Goal: Task Accomplishment & Management: Manage account settings

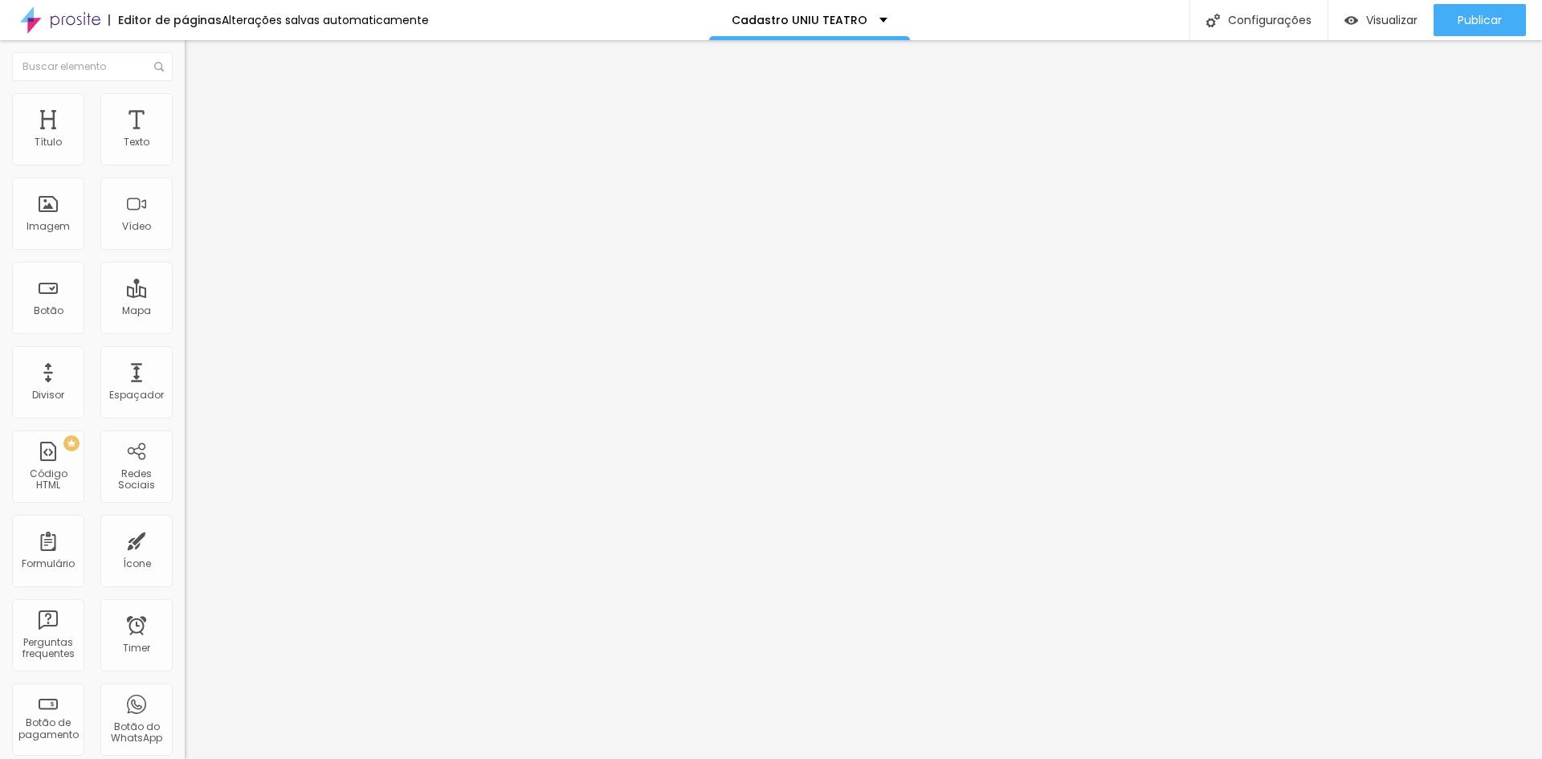
click at [185, 138] on span "Trocar imagem" at bounding box center [229, 131] width 88 height 14
click at [282, 758] on div "Subindo 0/0 arquivos" at bounding box center [771, 764] width 1542 height 10
click at [353, 758] on div at bounding box center [771, 768] width 1542 height 0
click at [343, 758] on div at bounding box center [771, 768] width 1542 height 0
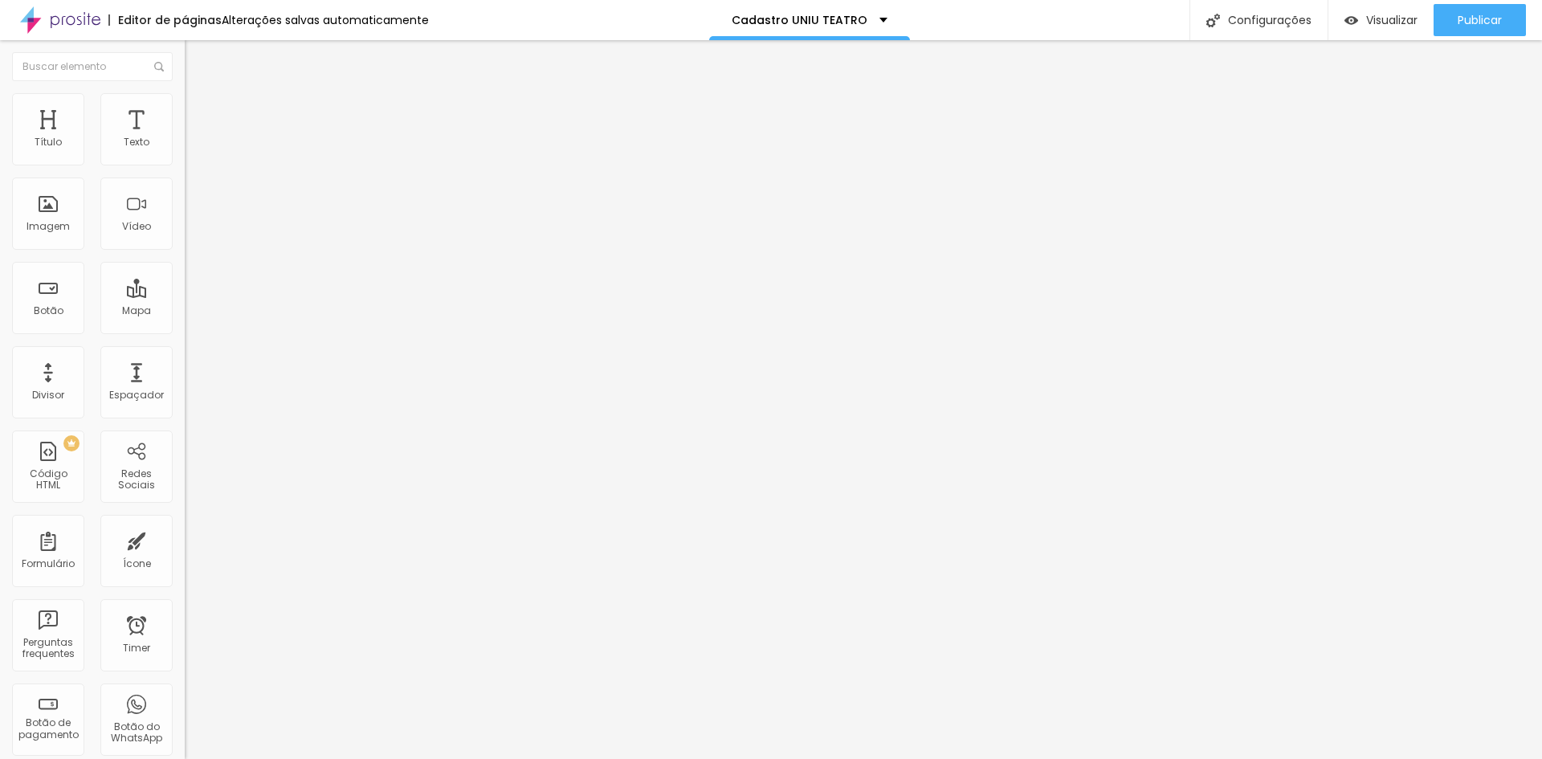
click at [185, 138] on span "Trocar imagem" at bounding box center [229, 131] width 88 height 14
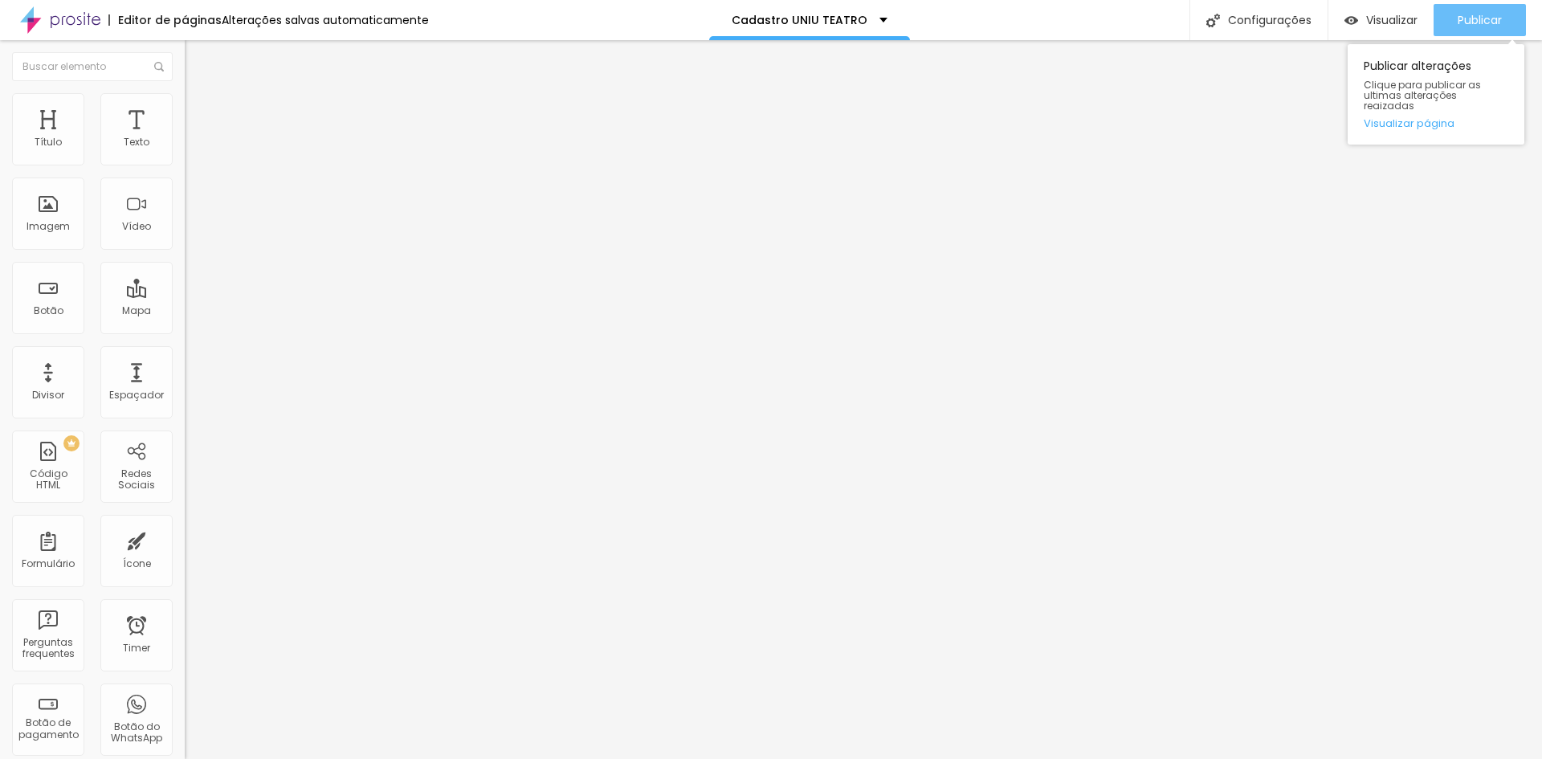
click at [1465, 17] on span "Publicar" at bounding box center [1479, 20] width 44 height 13
click at [185, 138] on span "Trocar imagem" at bounding box center [229, 131] width 88 height 14
click at [1474, 18] on span "Publicar" at bounding box center [1479, 20] width 44 height 13
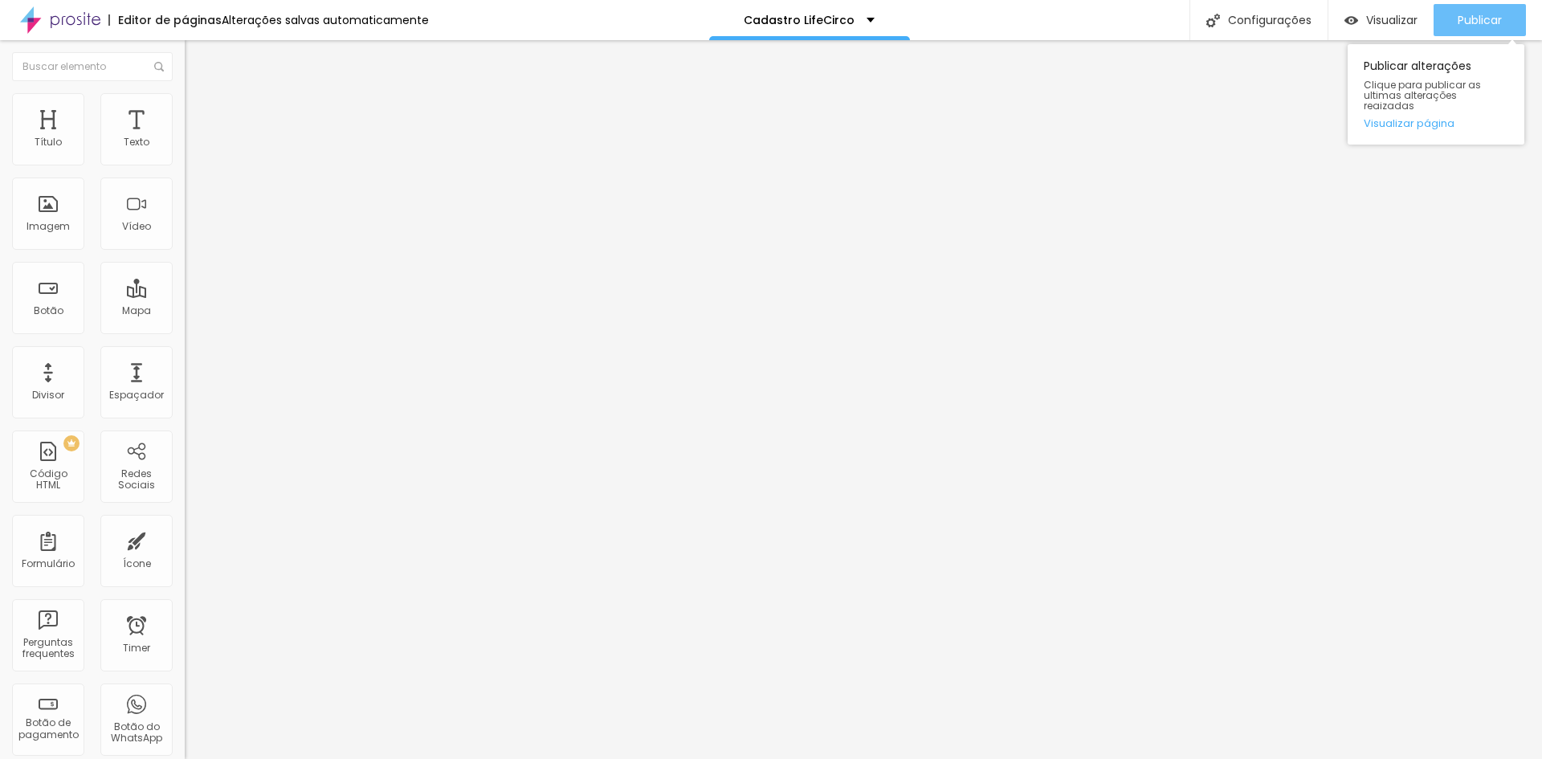
click at [1462, 19] on span "Publicar" at bounding box center [1479, 20] width 44 height 13
click at [185, 138] on span "Trocar imagem" at bounding box center [229, 131] width 88 height 14
click at [1474, 20] on span "Publicar" at bounding box center [1479, 20] width 44 height 13
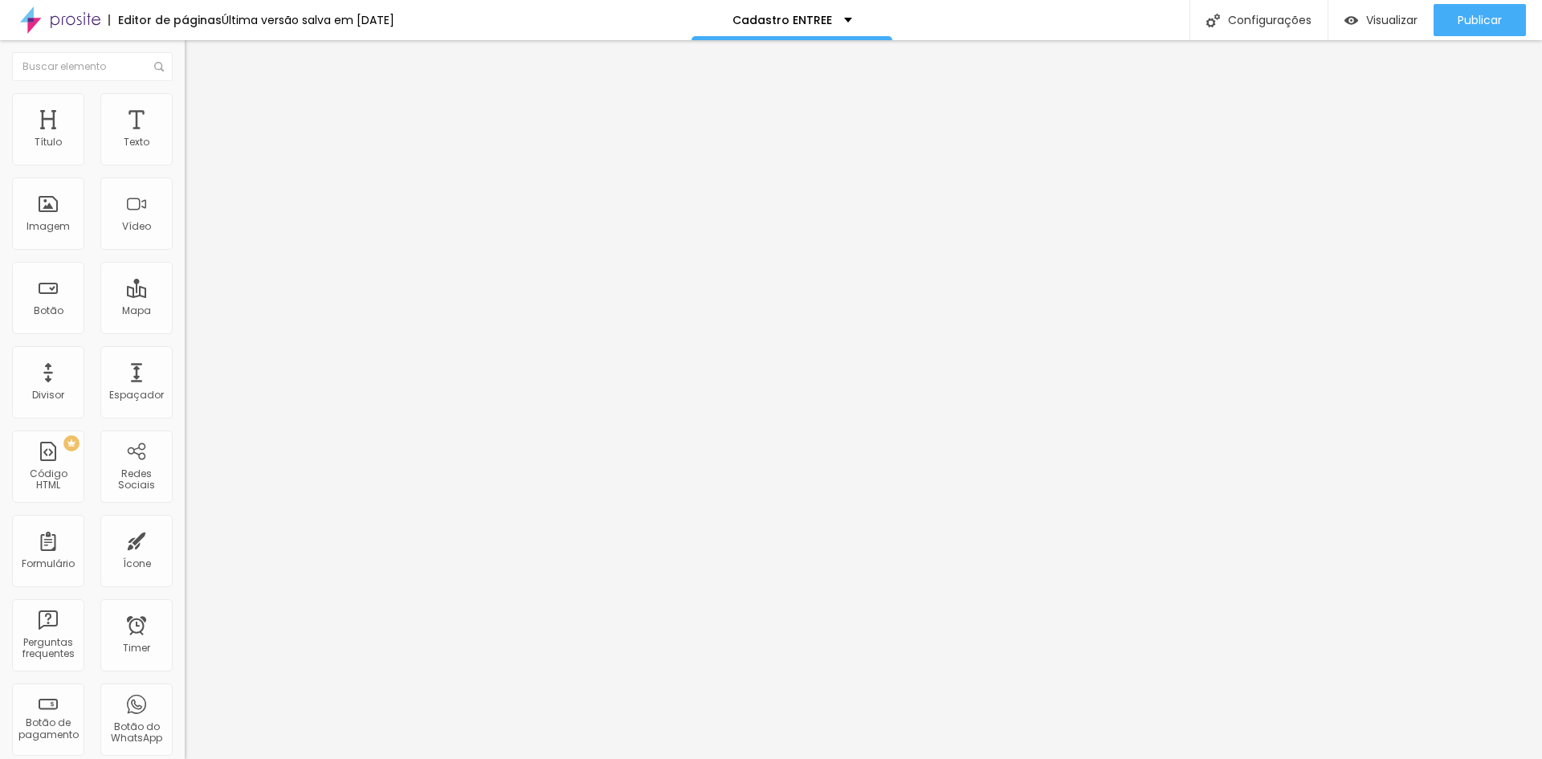
click at [185, 138] on span "Trocar imagem" at bounding box center [229, 131] width 88 height 14
click at [1480, 18] on span "Publicar" at bounding box center [1479, 20] width 44 height 13
click at [1465, 12] on div "Publicar" at bounding box center [1479, 20] width 44 height 32
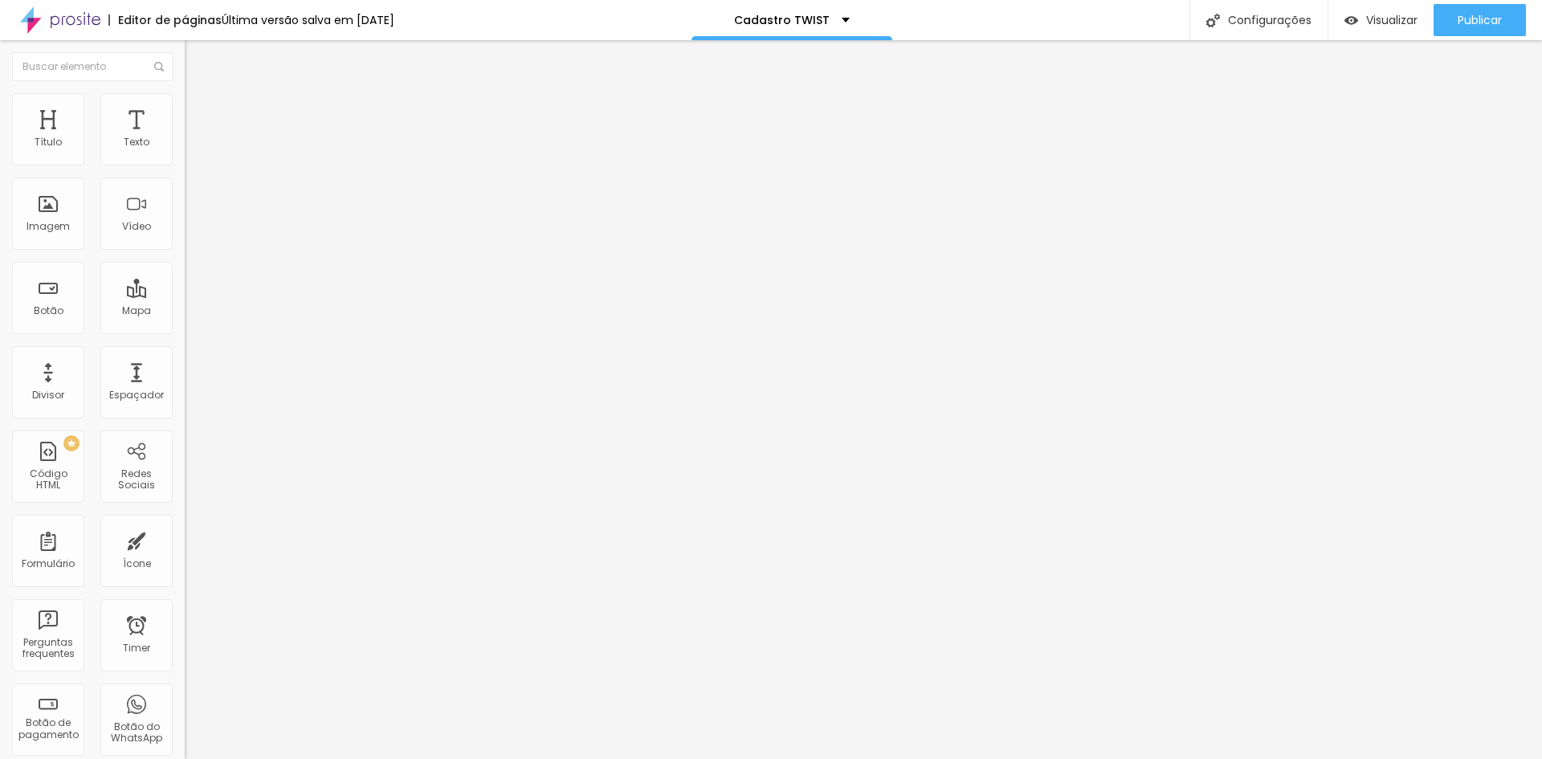
click at [185, 138] on span "Trocar imagem" at bounding box center [229, 131] width 88 height 14
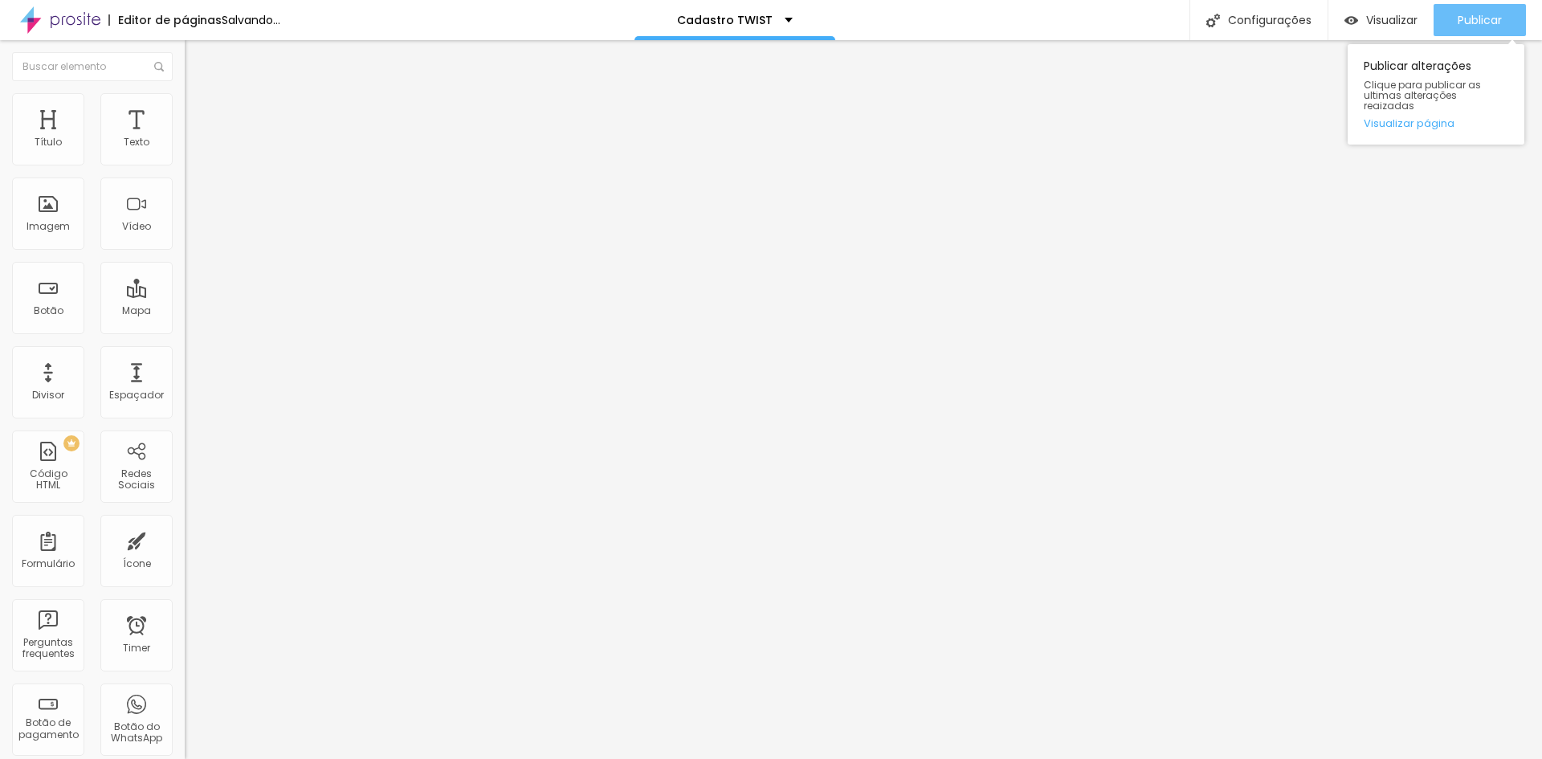
click at [1465, 21] on span "Publicar" at bounding box center [1479, 20] width 44 height 13
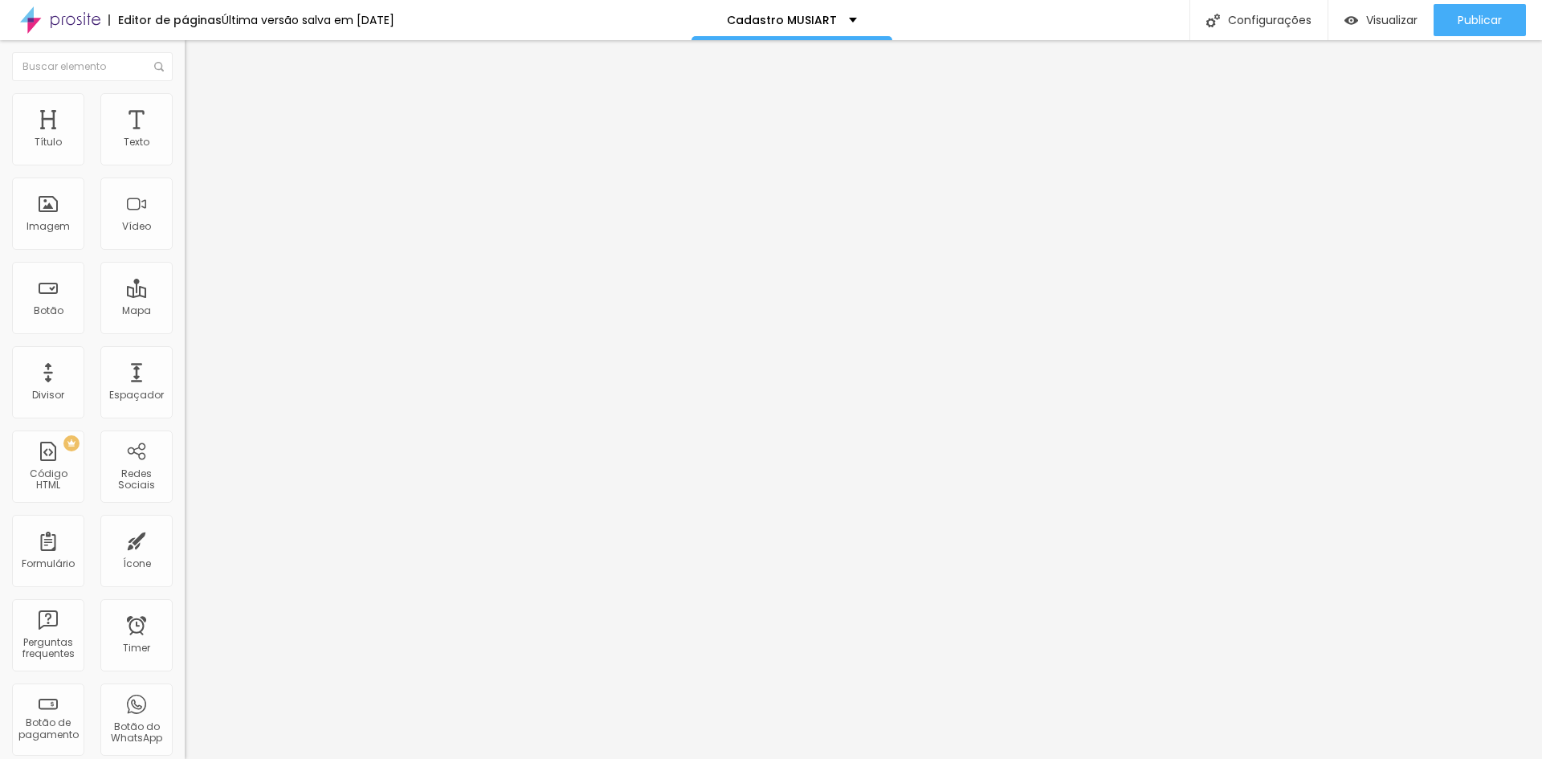
click at [185, 138] on span "Trocar imagem" at bounding box center [229, 131] width 88 height 14
click at [1450, 15] on button "Publicar" at bounding box center [1479, 20] width 92 height 32
click at [185, 138] on span "Trocar imagem" at bounding box center [229, 131] width 88 height 14
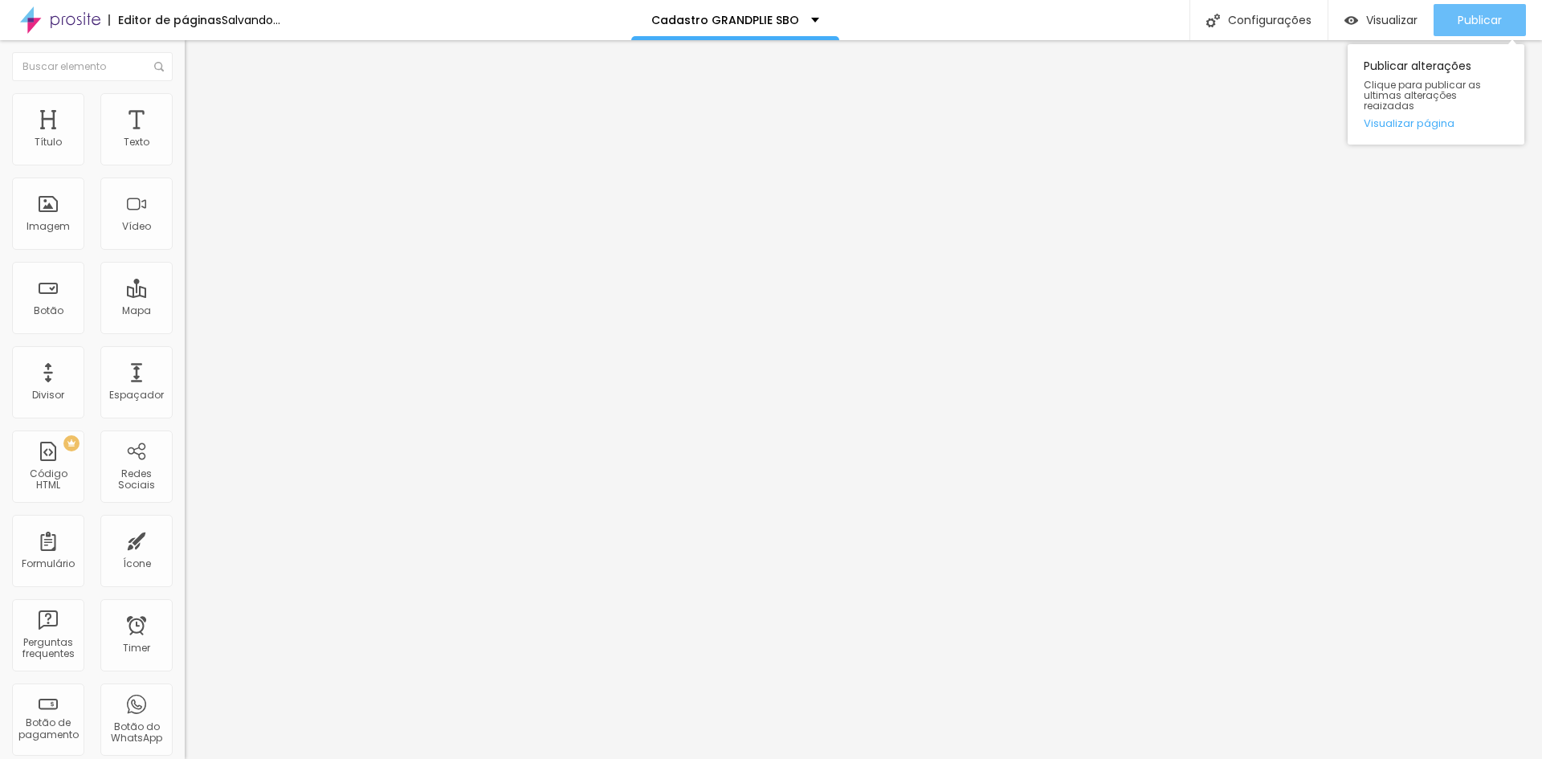
click at [1466, 22] on span "Publicar" at bounding box center [1479, 20] width 44 height 13
click at [1482, 14] on span "Publicar" at bounding box center [1479, 20] width 44 height 13
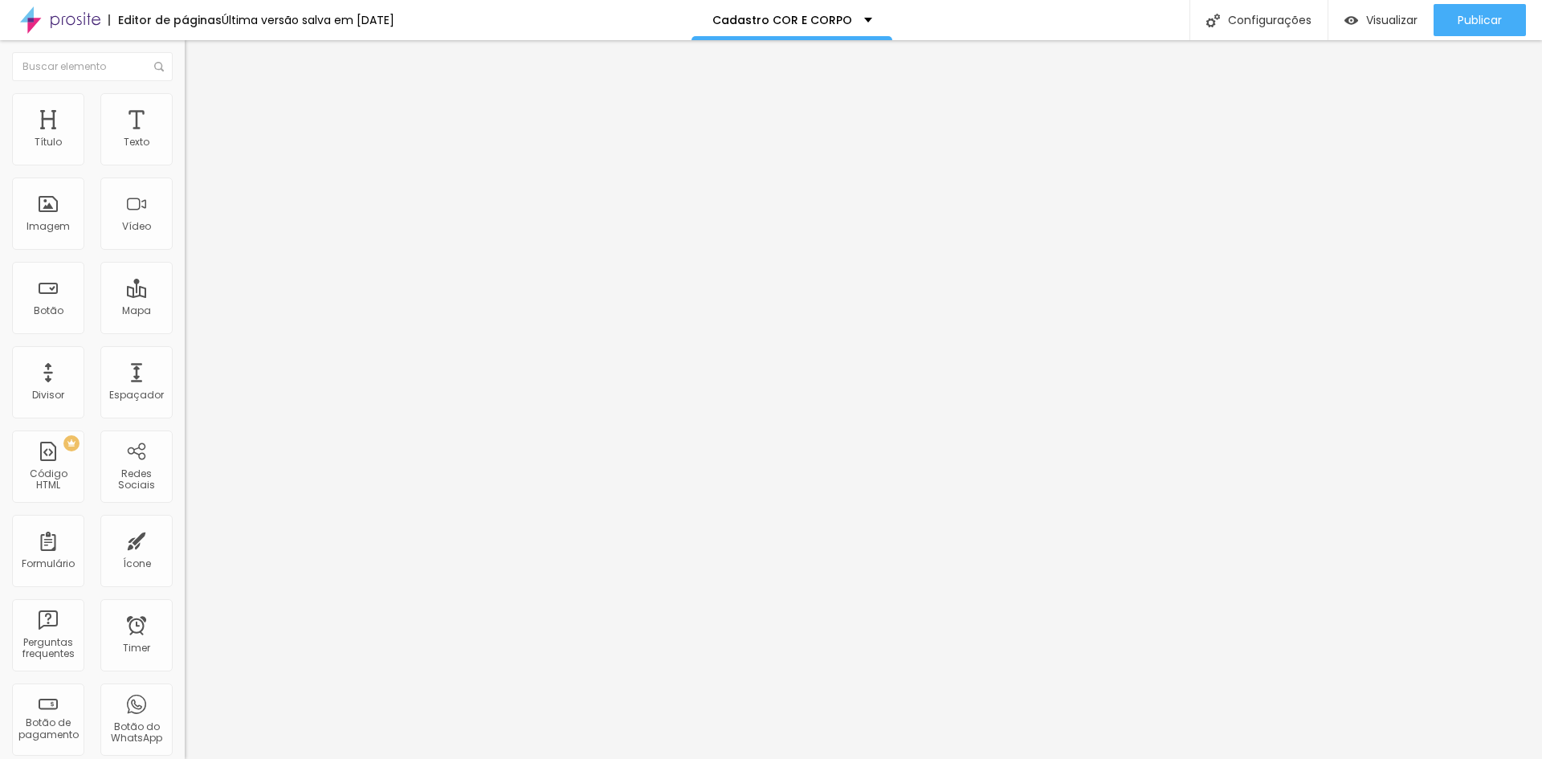
click at [185, 138] on span "Trocar imagem" at bounding box center [229, 131] width 88 height 14
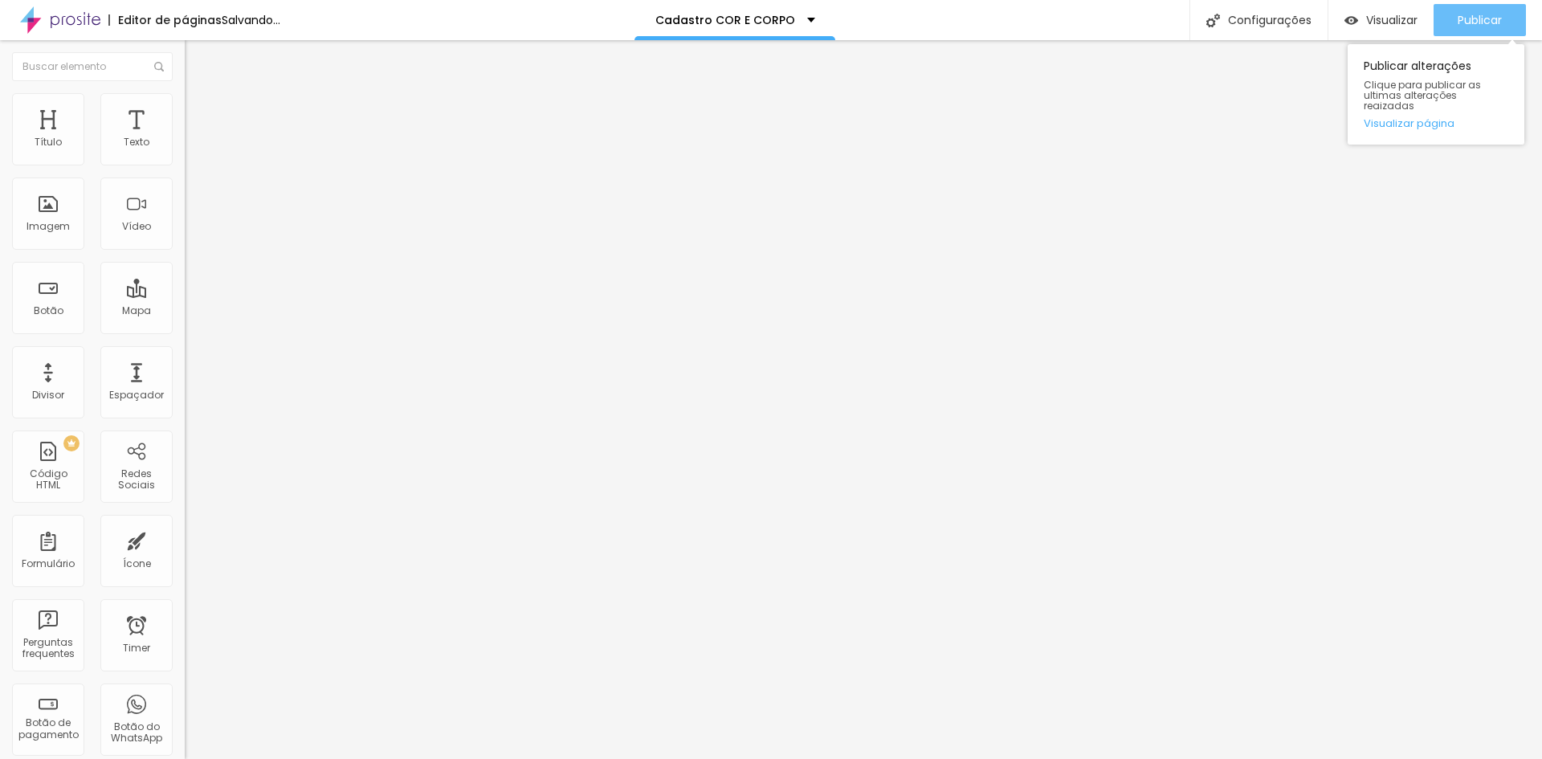
click at [1446, 25] on button "Publicar" at bounding box center [1479, 20] width 92 height 32
click at [1453, 26] on button "Publicar" at bounding box center [1479, 20] width 92 height 32
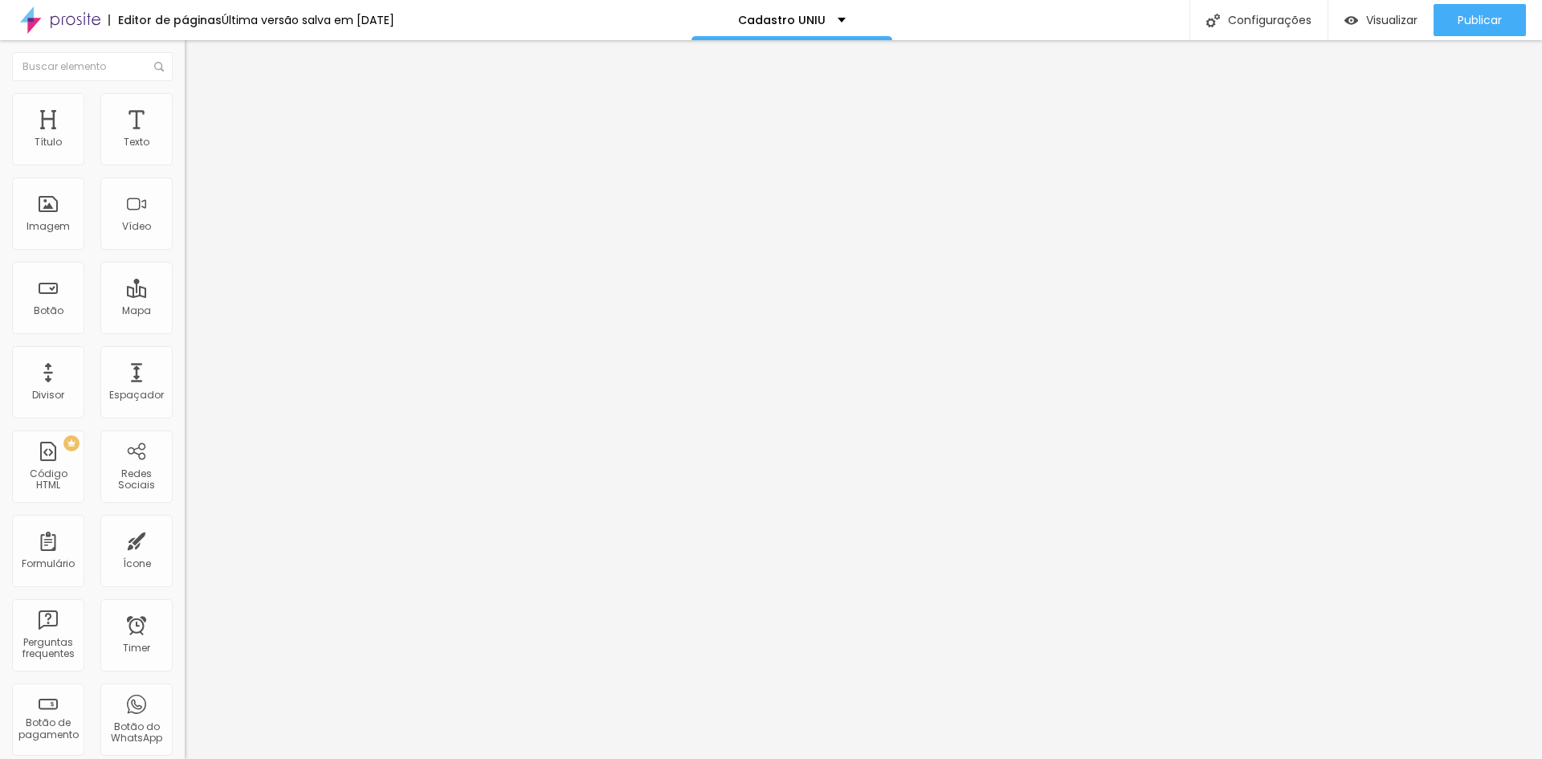
click at [185, 138] on span "Trocar imagem" at bounding box center [229, 131] width 88 height 14
click at [1473, 7] on div "Publicar" at bounding box center [1479, 20] width 44 height 32
click at [185, 138] on span "Trocar imagem" at bounding box center [229, 131] width 88 height 14
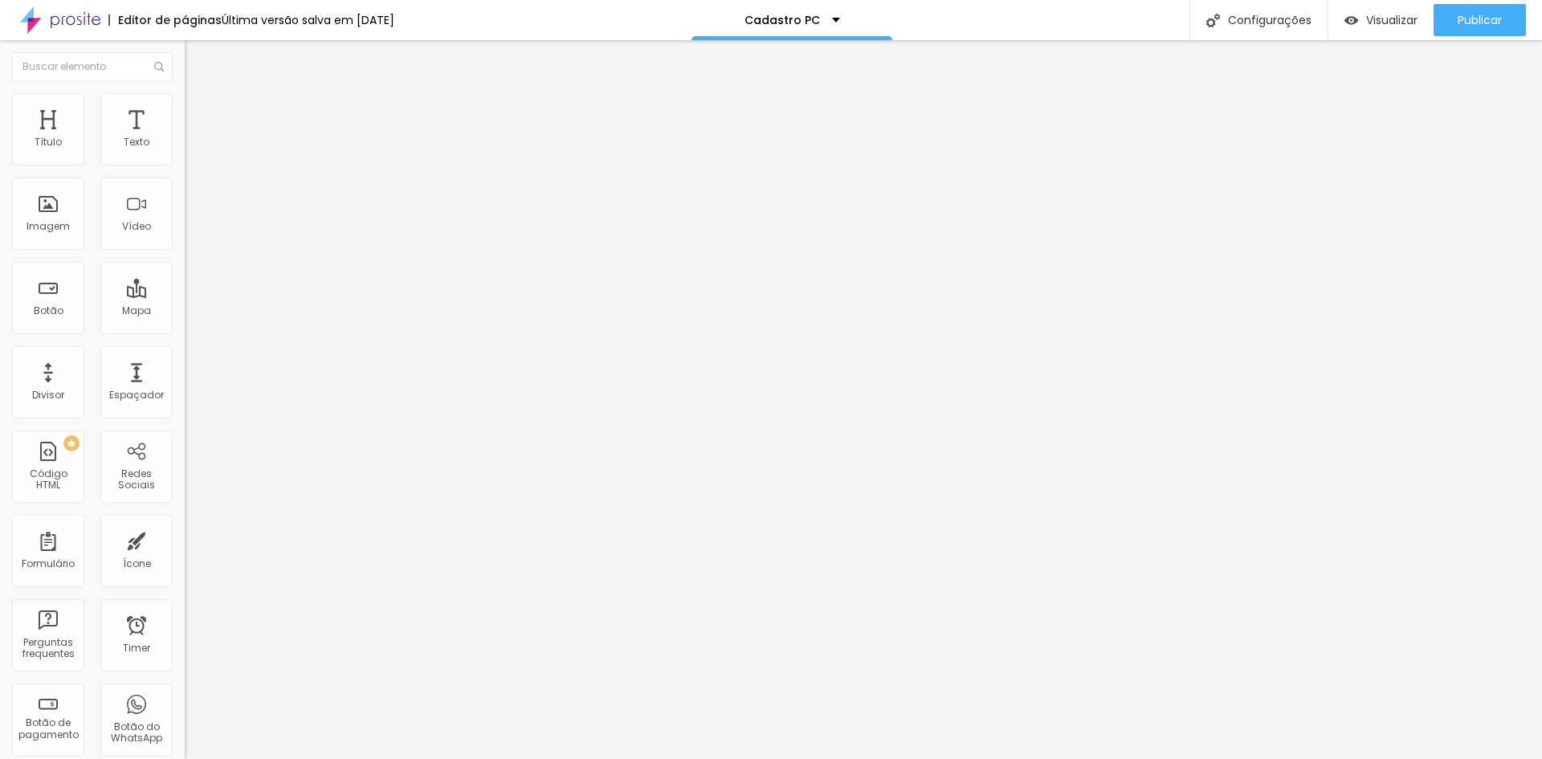
click at [1466, 24] on span "Publicar" at bounding box center [1479, 20] width 44 height 13
click at [185, 138] on span "Trocar imagem" at bounding box center [229, 131] width 88 height 14
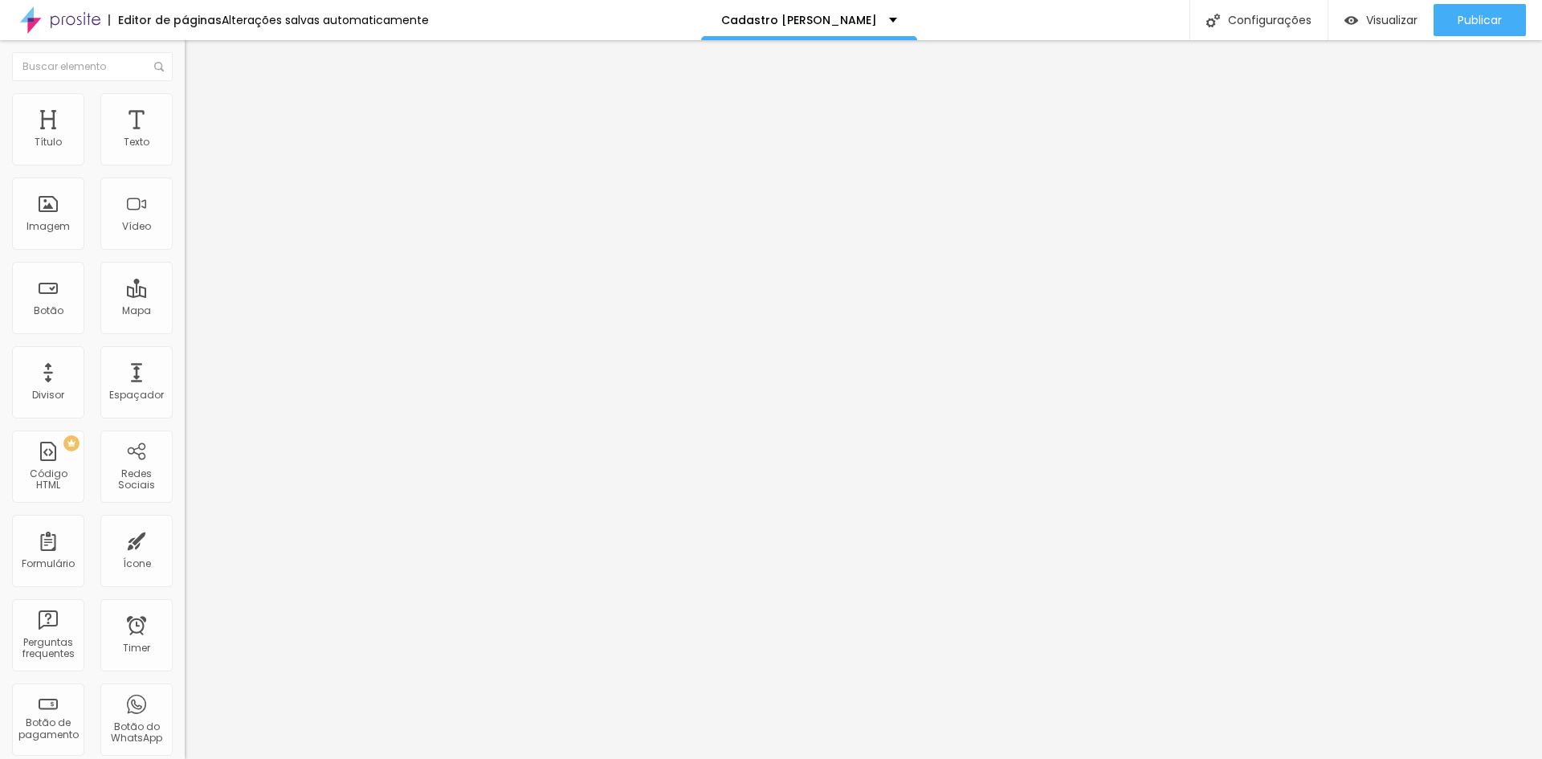
click at [1469, 15] on span "Publicar" at bounding box center [1479, 20] width 44 height 13
click at [185, 138] on span "Trocar imagem" at bounding box center [229, 131] width 88 height 14
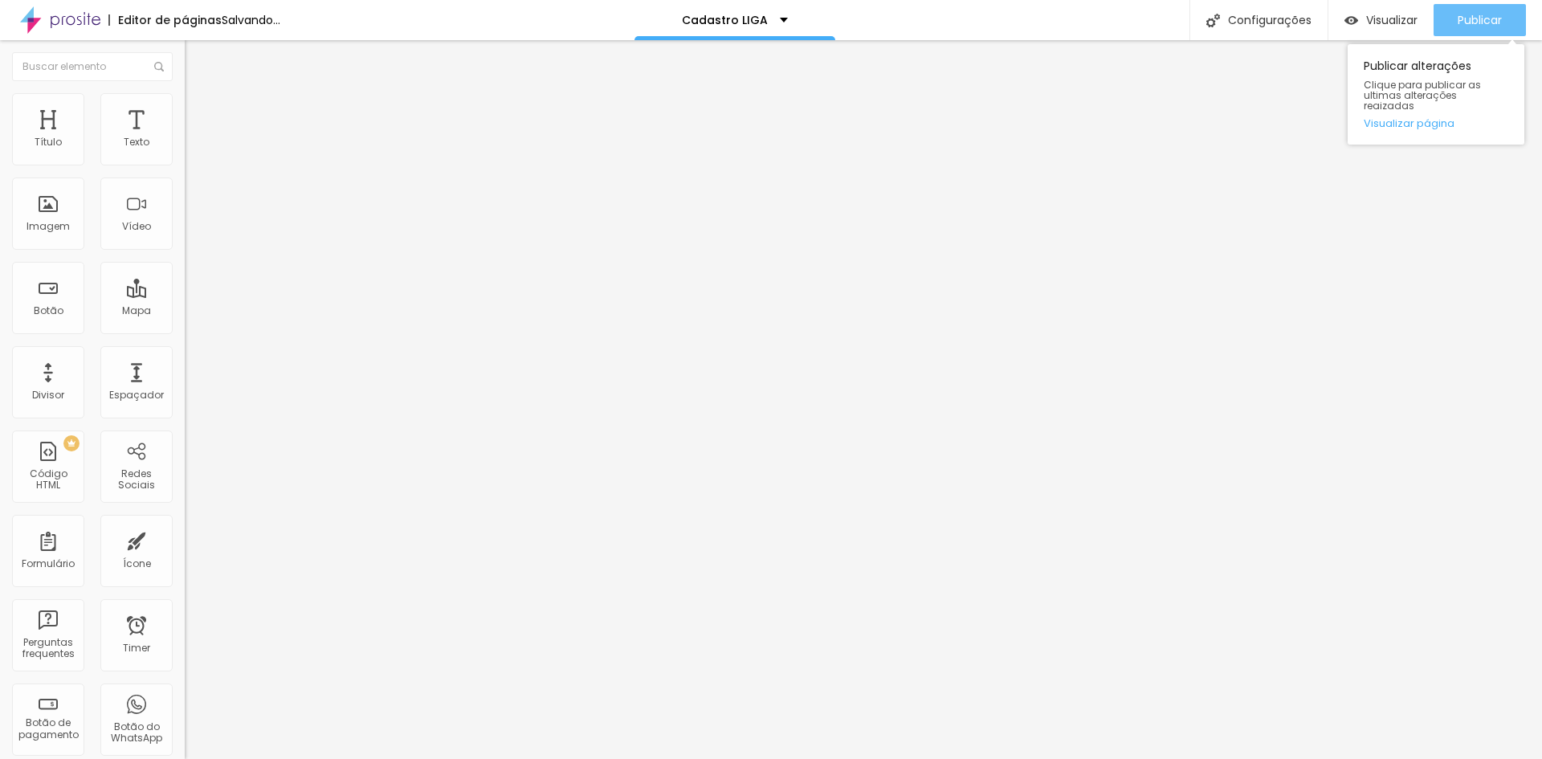
click at [1465, 17] on span "Publicar" at bounding box center [1479, 20] width 44 height 13
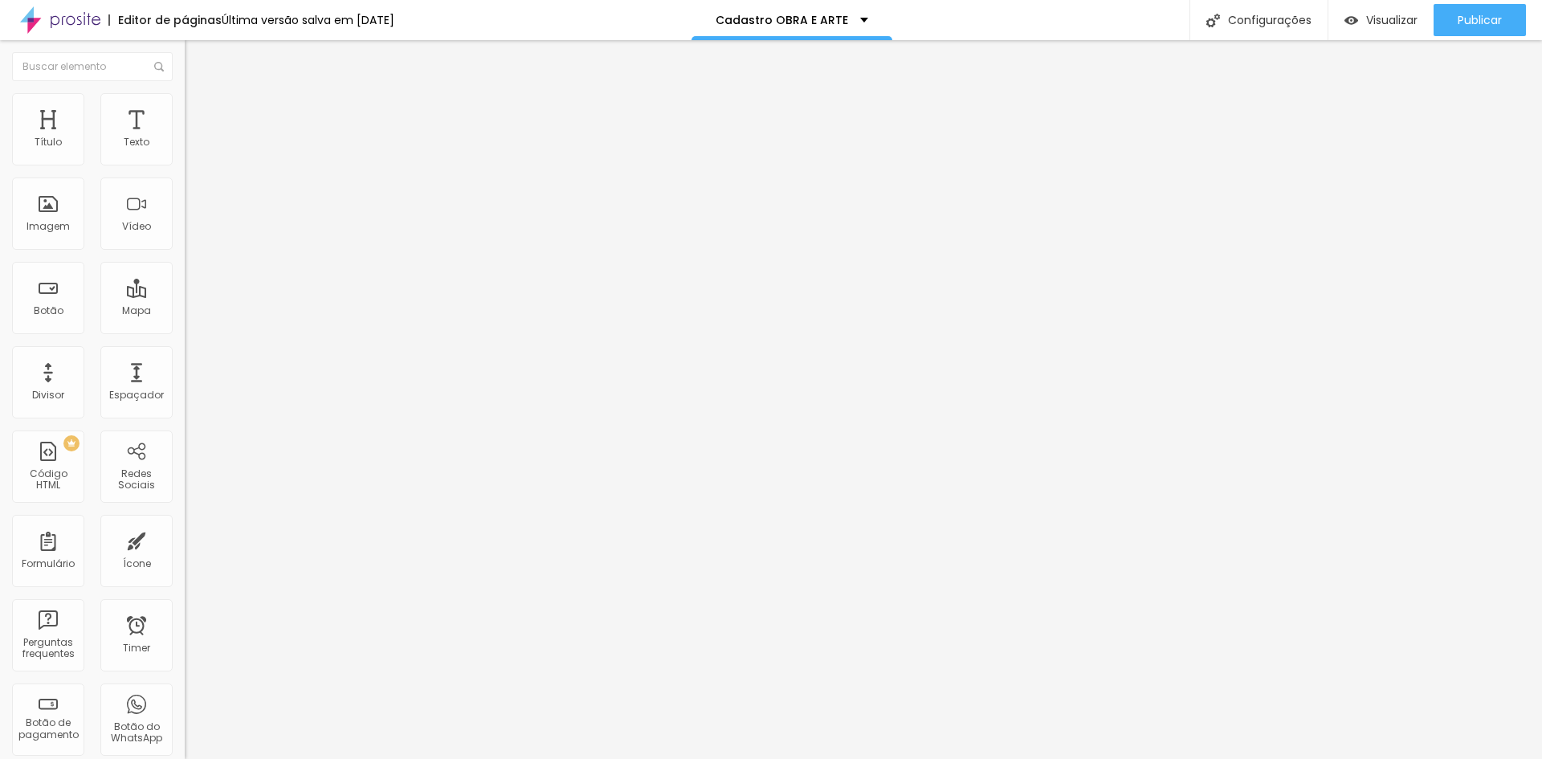
click at [185, 138] on span "Trocar imagem" at bounding box center [229, 131] width 88 height 14
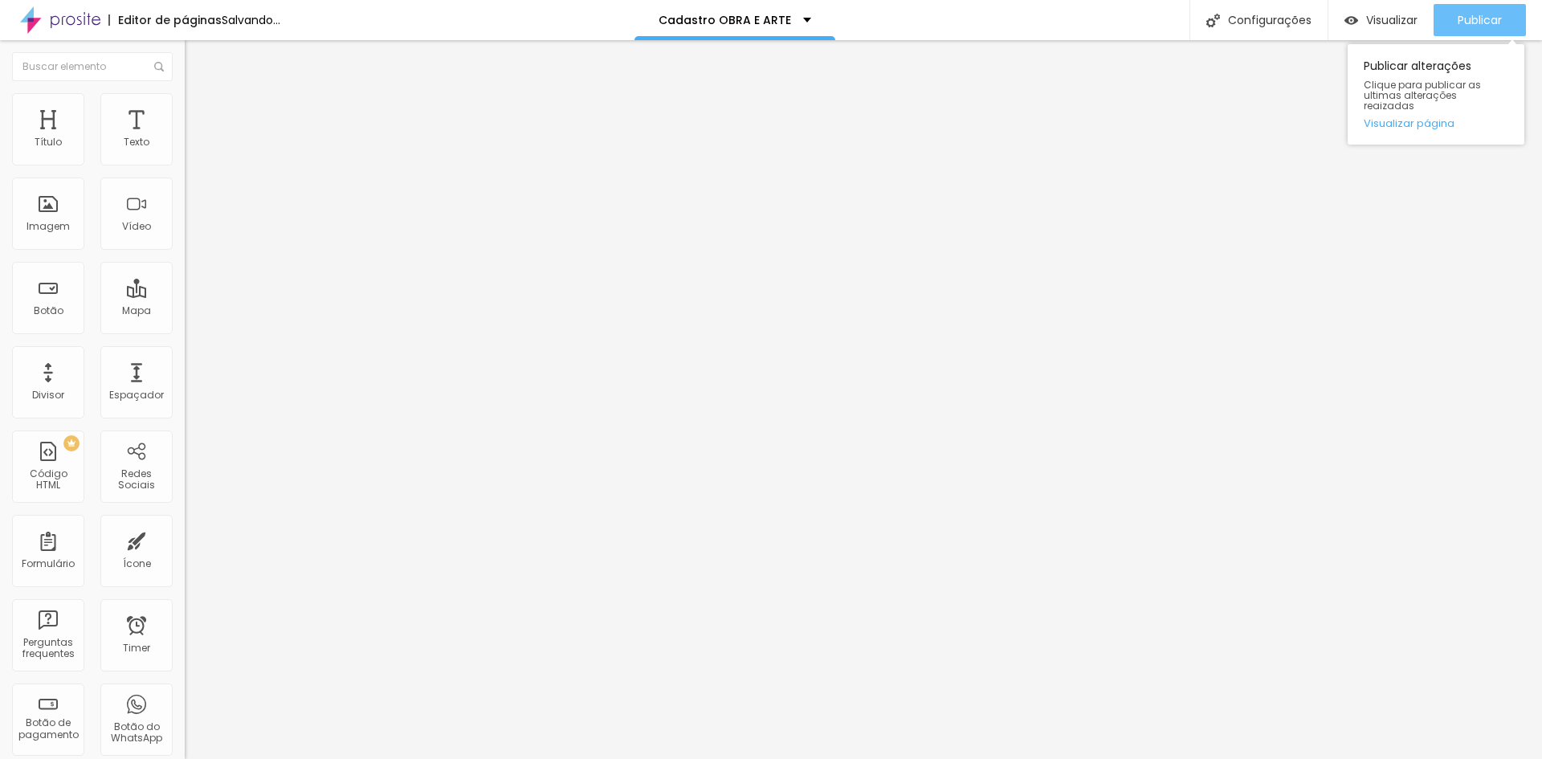
click at [1470, 22] on span "Publicar" at bounding box center [1479, 20] width 44 height 13
click at [1484, 22] on span "Publicar" at bounding box center [1479, 20] width 44 height 13
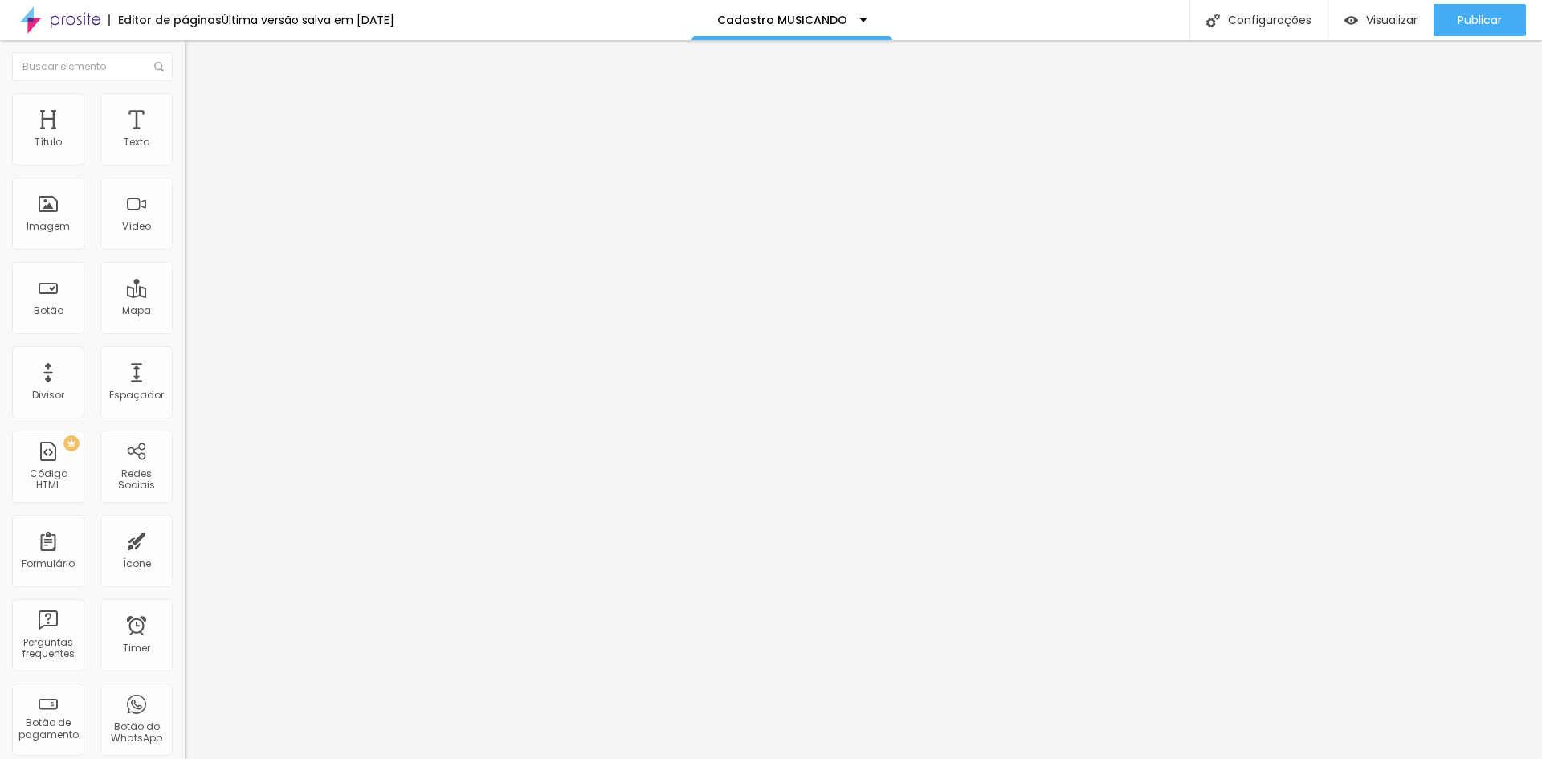
click at [185, 138] on span "Trocar imagem" at bounding box center [229, 131] width 88 height 14
click at [1460, 26] on span "Publicar" at bounding box center [1479, 20] width 44 height 13
click at [185, 138] on span "Trocar imagem" at bounding box center [229, 131] width 88 height 14
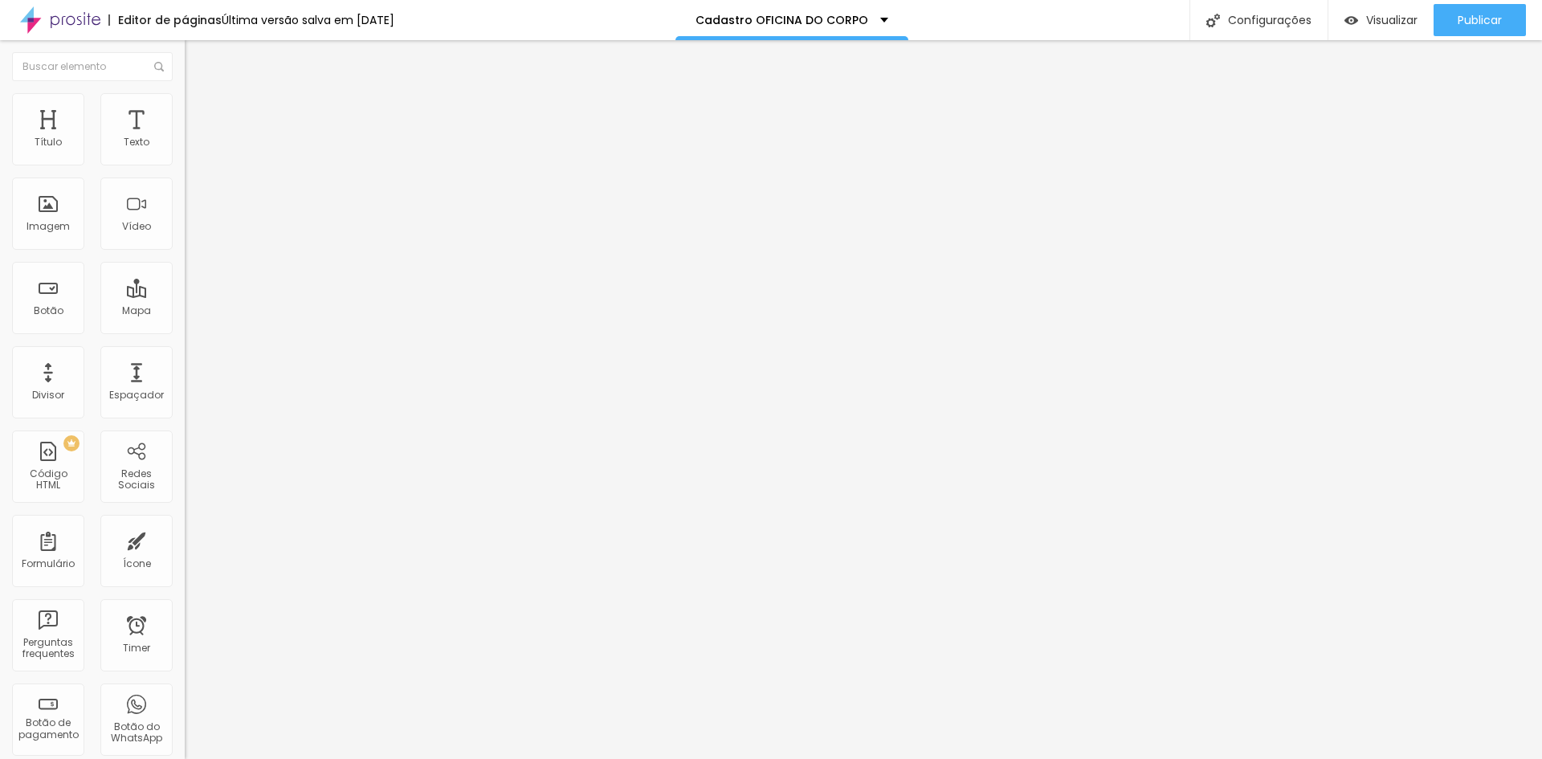
click at [1477, 17] on span "Publicar" at bounding box center [1479, 20] width 44 height 13
click at [185, 138] on span "Trocar imagem" at bounding box center [229, 131] width 88 height 14
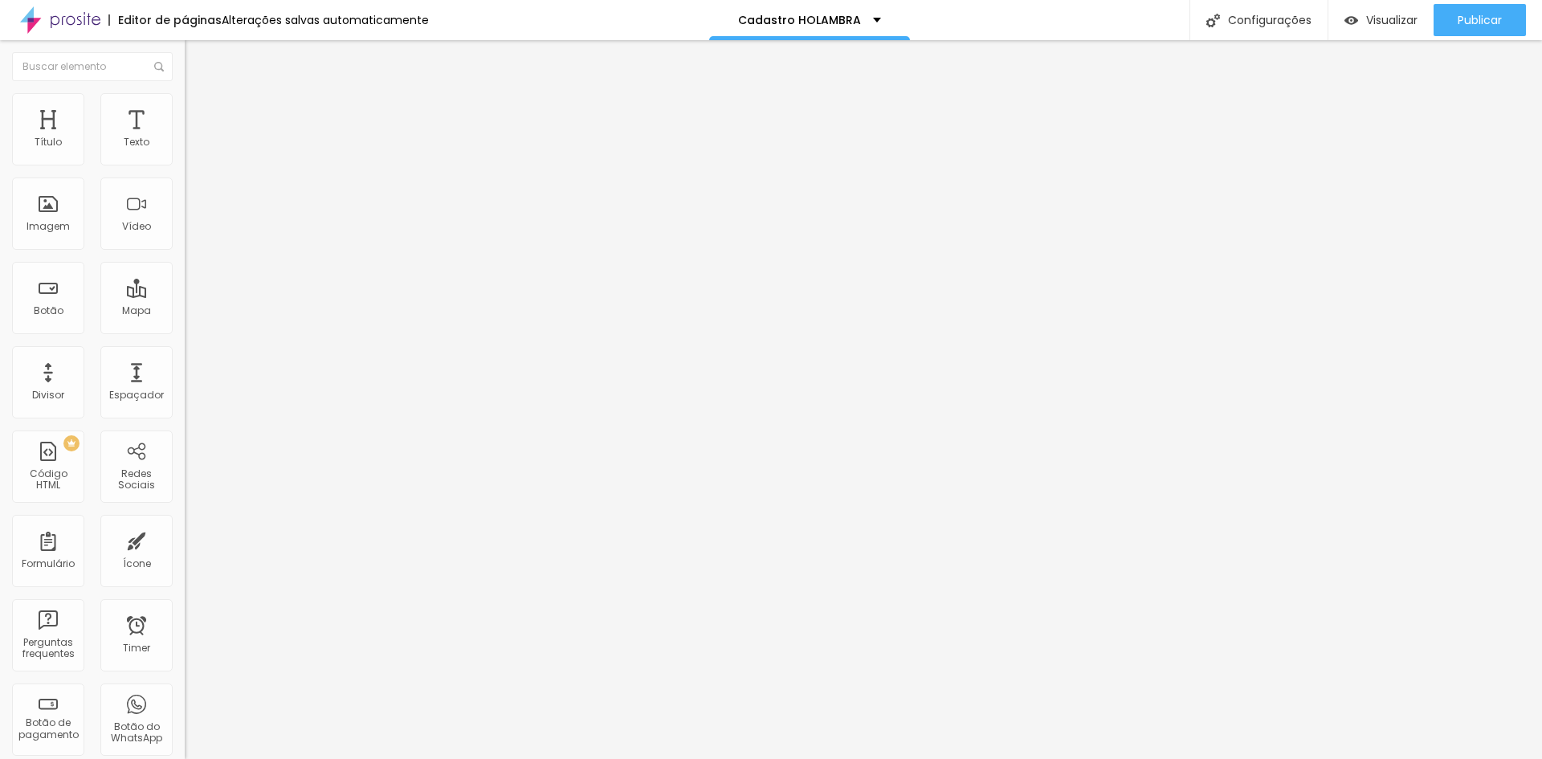
click at [1497, 25] on span "Publicar" at bounding box center [1479, 20] width 44 height 13
